Goal: Find contact information: Find contact information

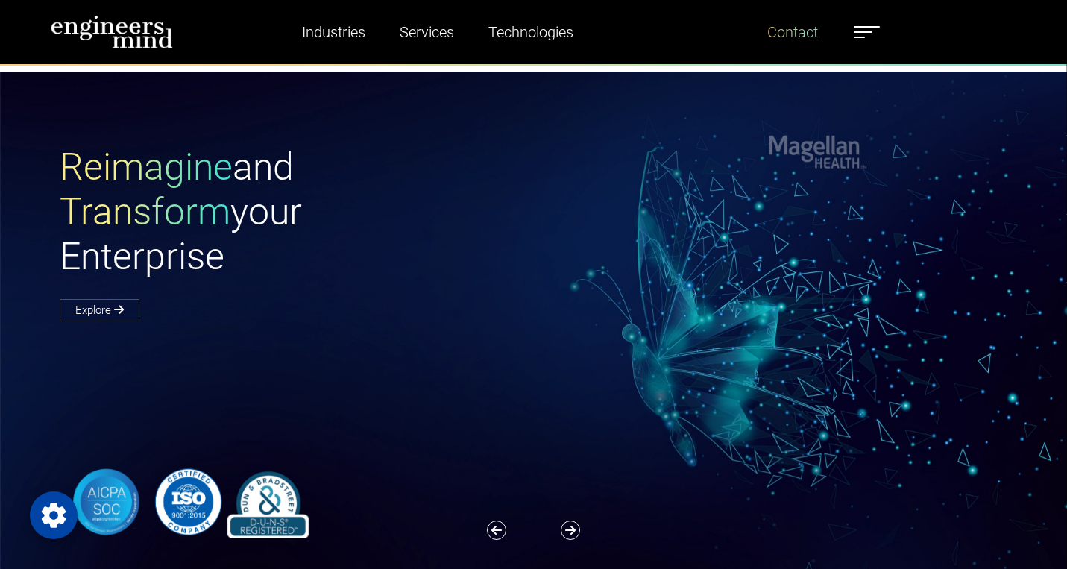
click at [804, 28] on link "Contact" at bounding box center [793, 32] width 63 height 34
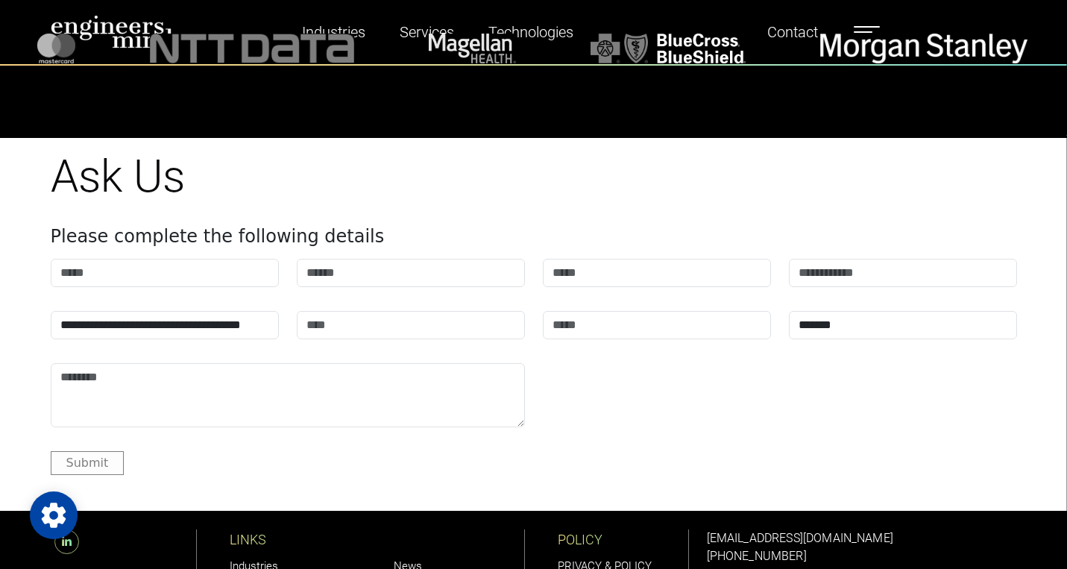
scroll to position [1851, 0]
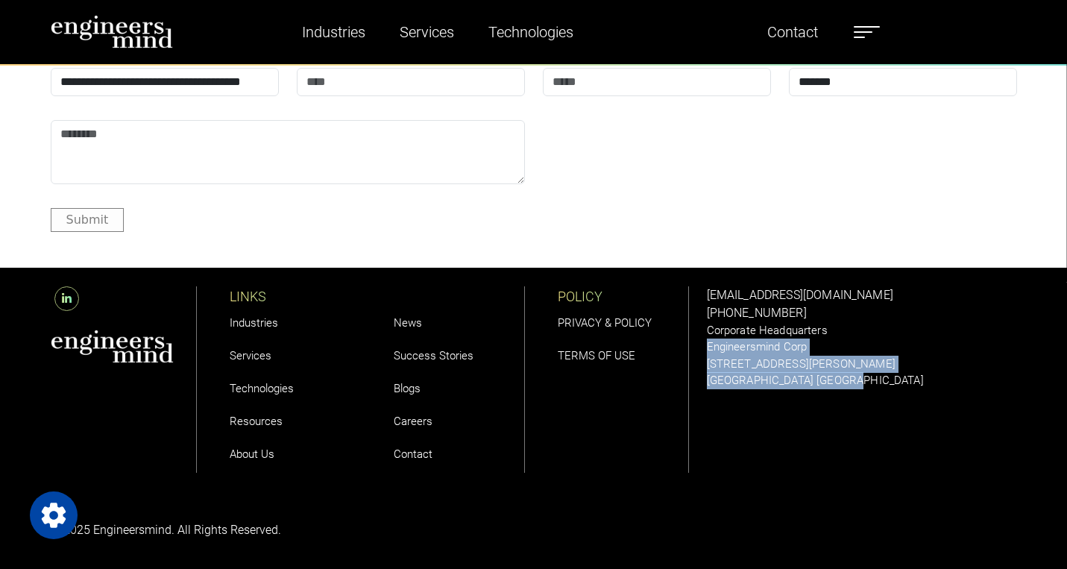
drag, startPoint x: 867, startPoint y: 388, endPoint x: 708, endPoint y: 348, distance: 163.7
click at [708, 348] on div "solutions@engineersmind.com +1 201 751 3084 Corporate Headquarters Engineersmin…" at bounding box center [862, 337] width 310 height 103
copy div "Engineersmind Corp 185 Hudson Street Jersey City, NJ 07302 USA"
